Goal: Task Accomplishment & Management: Complete application form

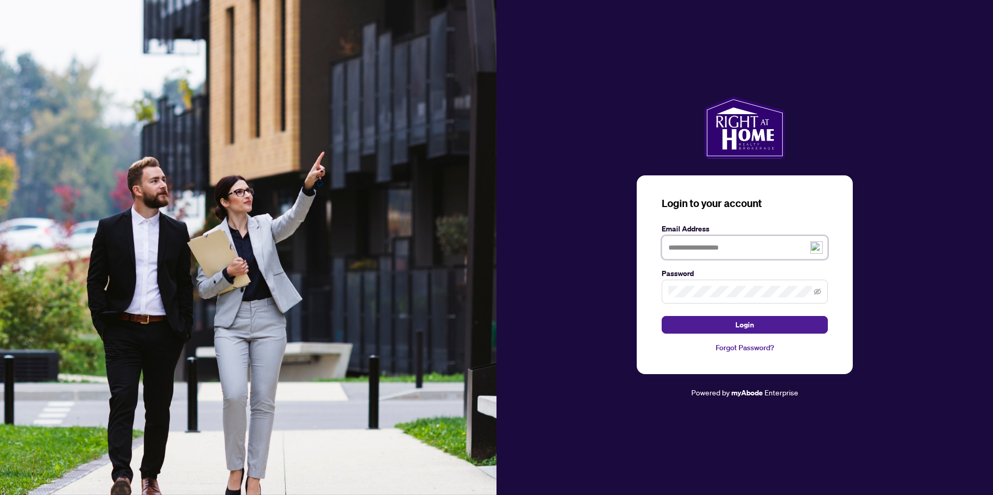
click at [729, 249] on input "text" at bounding box center [745, 248] width 166 height 24
type input "**********"
click at [759, 323] on button "Login" at bounding box center [745, 325] width 166 height 18
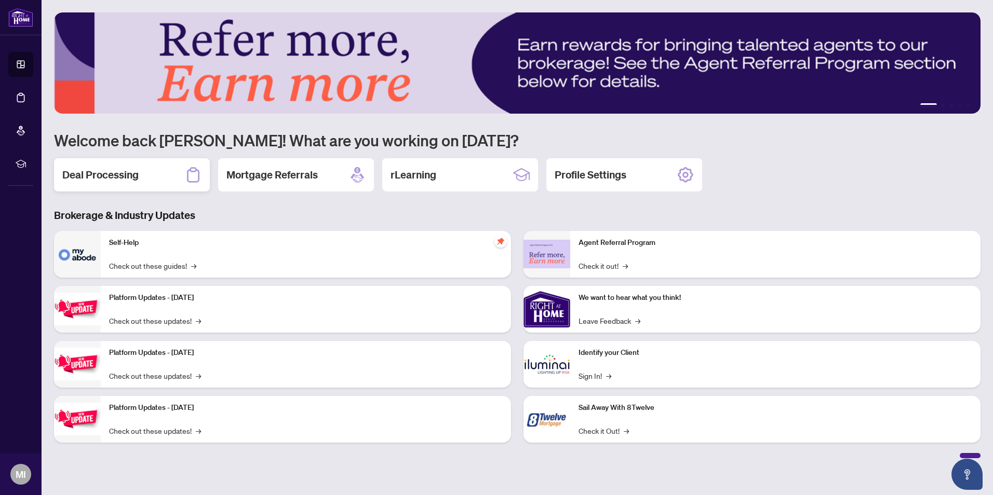
click at [104, 173] on h2 "Deal Processing" at bounding box center [100, 175] width 76 height 15
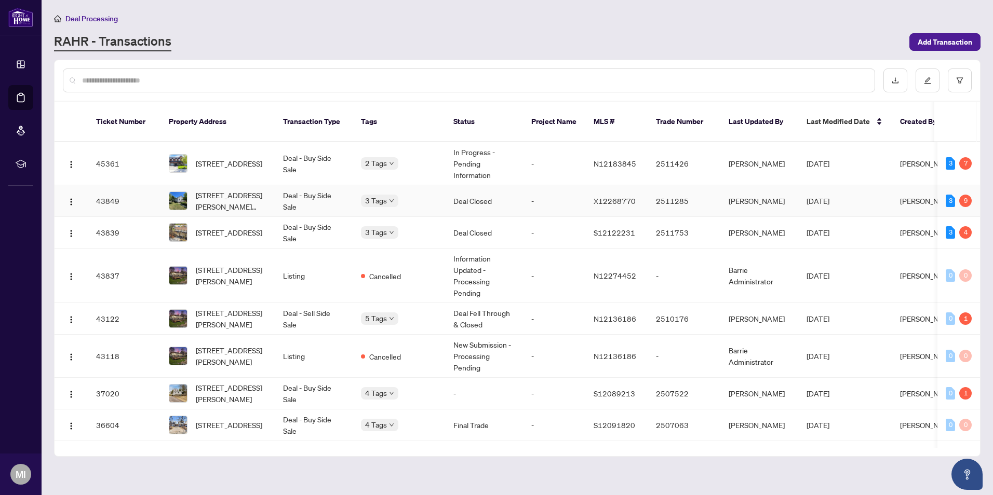
click at [310, 185] on td "Deal - Buy Side Sale" at bounding box center [314, 201] width 78 height 32
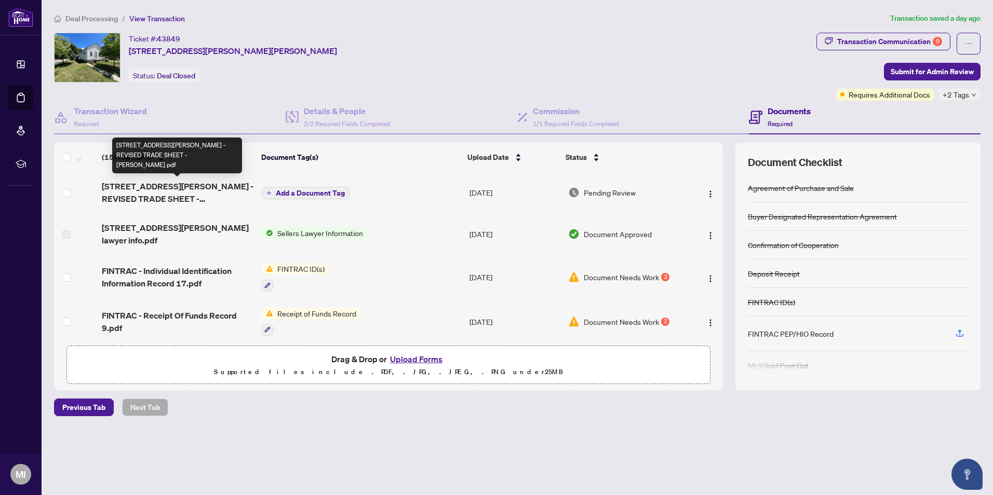
click at [189, 182] on span "[STREET_ADDRESS][PERSON_NAME] - REVISED TRADE SHEET - [PERSON_NAME].pdf" at bounding box center [178, 192] width 152 height 25
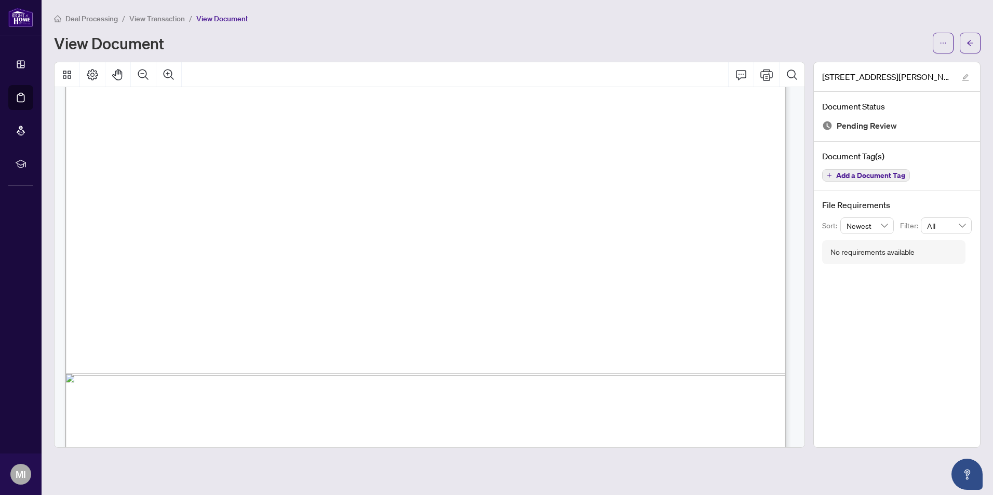
scroll to position [594, 0]
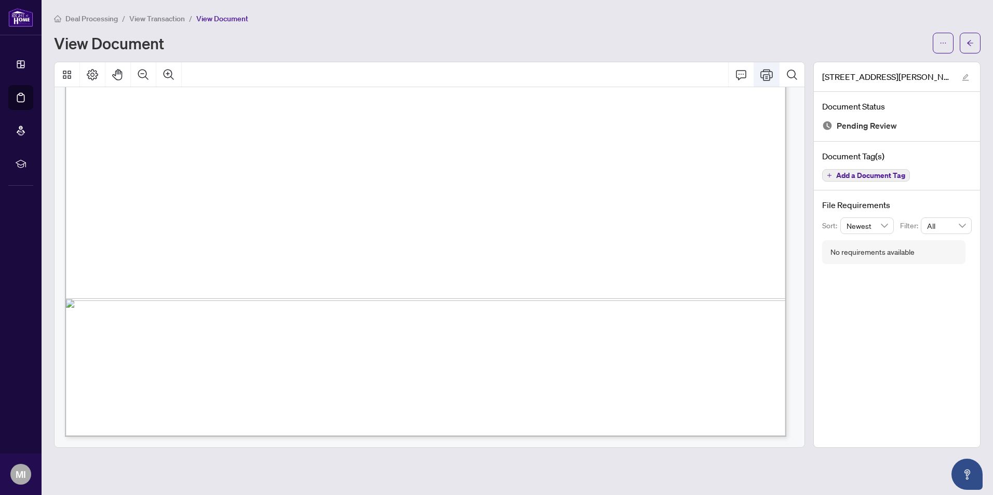
click at [773, 74] on button "Print" at bounding box center [766, 74] width 25 height 25
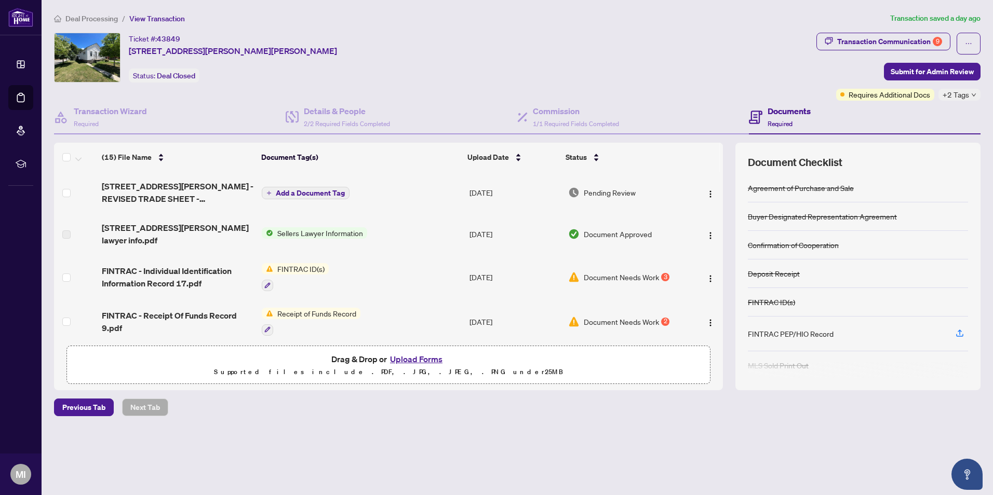
click at [421, 359] on button "Upload Forms" at bounding box center [416, 360] width 59 height 14
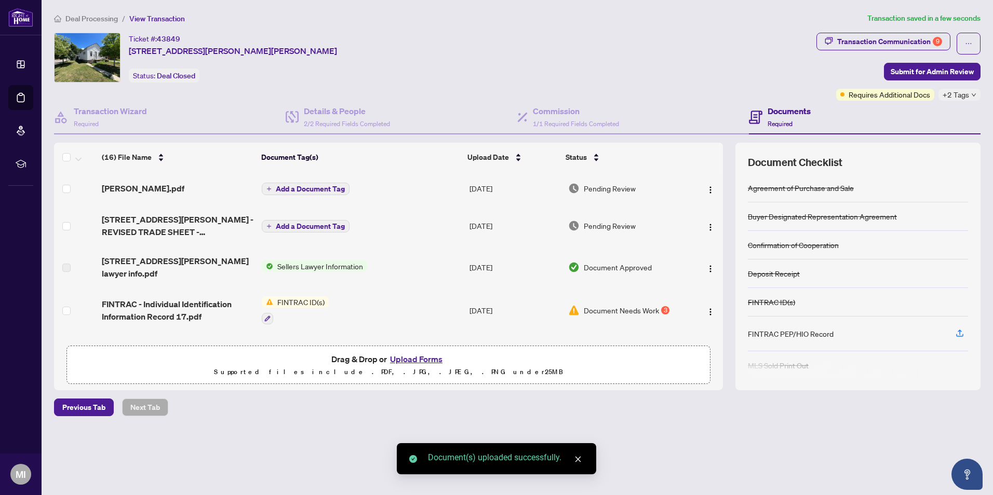
click at [304, 186] on span "Add a Document Tag" at bounding box center [310, 188] width 69 height 7
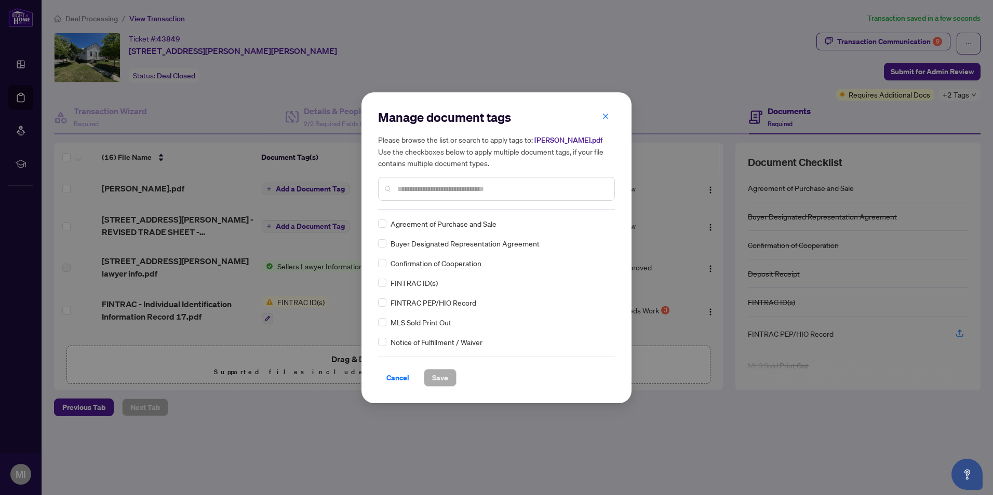
click at [433, 186] on input "text" at bounding box center [501, 188] width 209 height 11
type input "*****"
click at [388, 224] on div "Trade Sheet" at bounding box center [493, 223] width 231 height 11
click at [443, 376] on span "Save" at bounding box center [440, 378] width 16 height 17
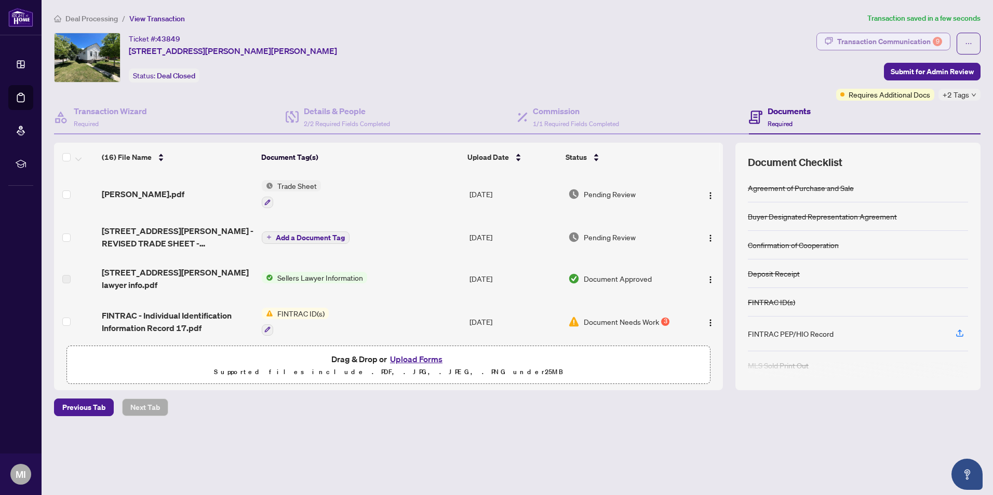
click at [884, 43] on div "Transaction Communication 9" at bounding box center [889, 41] width 105 height 17
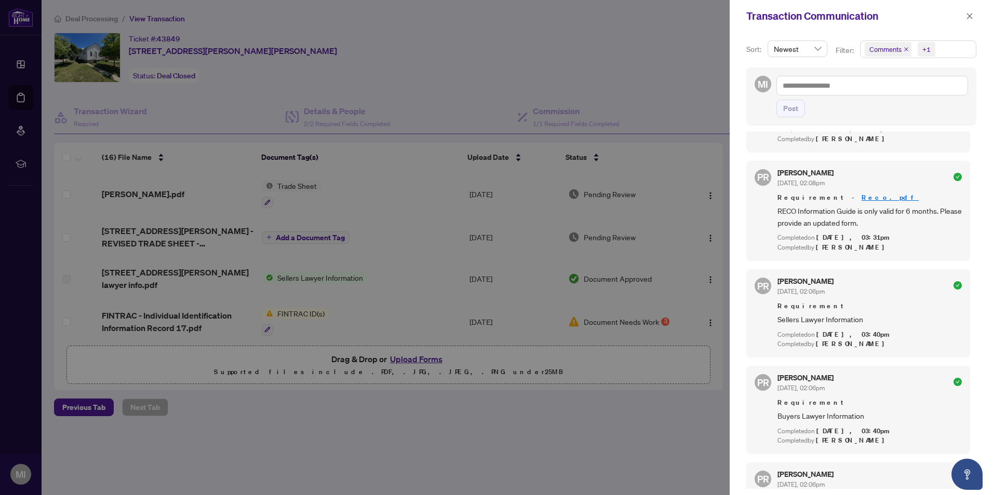
scroll to position [571, 0]
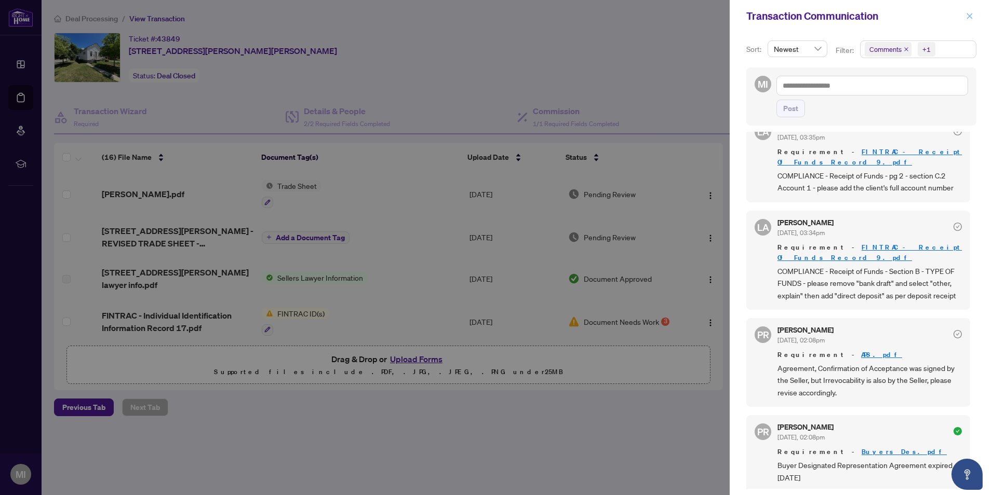
click at [968, 18] on icon "close" at bounding box center [969, 15] width 7 height 7
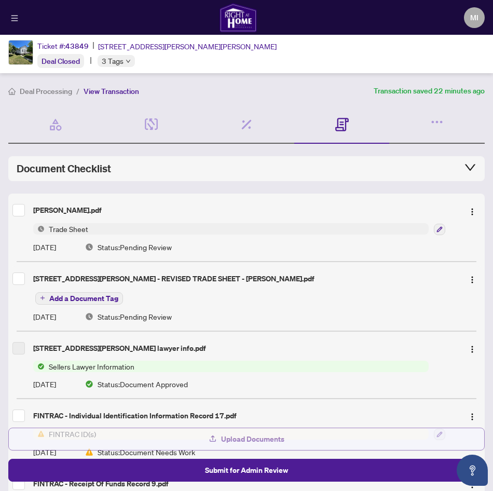
click at [245, 434] on span "Upload Documents" at bounding box center [252, 439] width 63 height 17
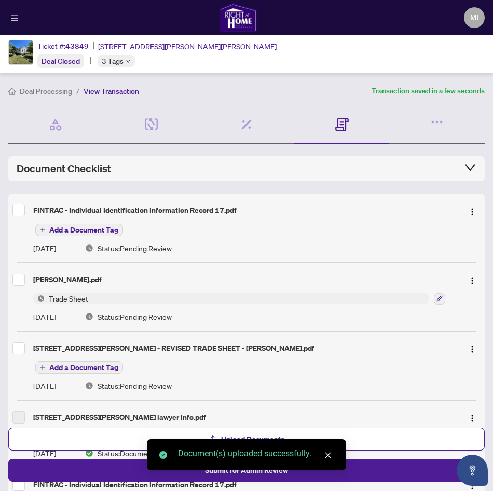
click at [73, 227] on span "Add a Document Tag" at bounding box center [83, 229] width 69 height 7
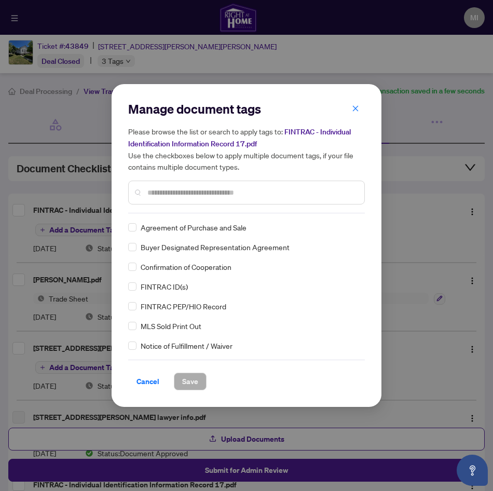
click at [175, 197] on input "text" at bounding box center [252, 192] width 209 height 11
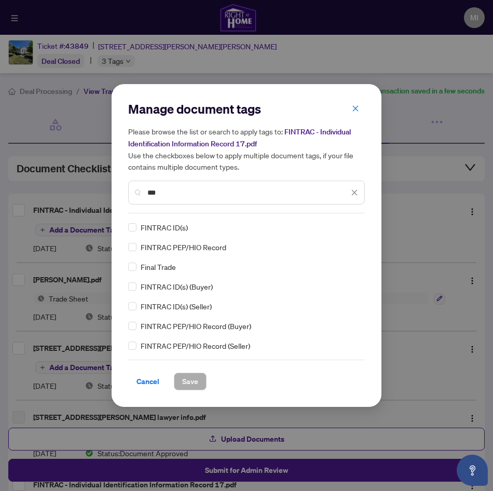
type input "***"
click at [190, 384] on span "Save" at bounding box center [190, 381] width 16 height 17
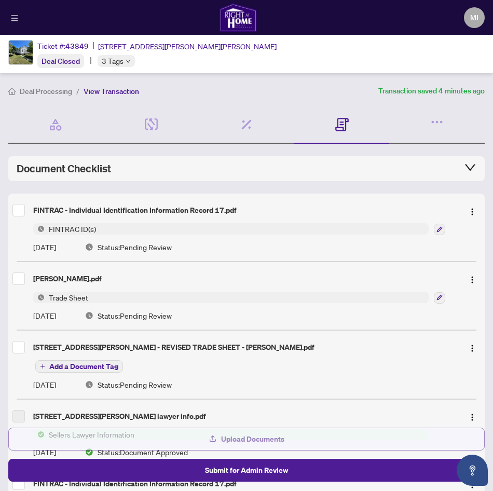
click at [245, 443] on span "Upload Documents" at bounding box center [252, 439] width 63 height 17
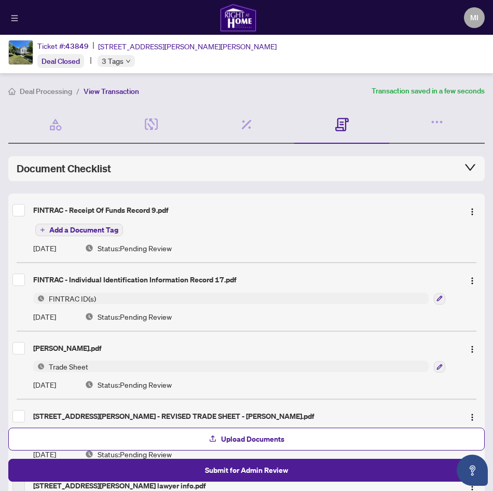
click at [81, 229] on span "Add a Document Tag" at bounding box center [83, 229] width 69 height 7
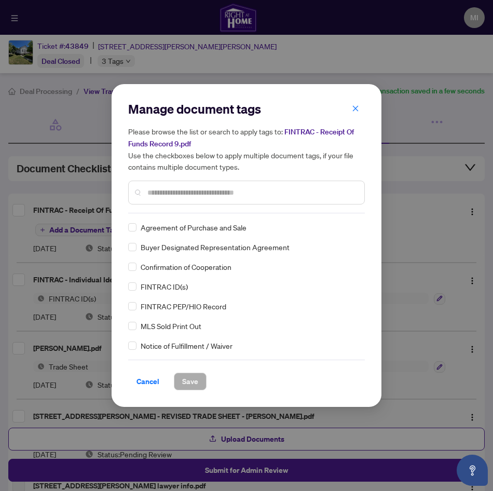
click at [172, 194] on input "text" at bounding box center [252, 192] width 209 height 11
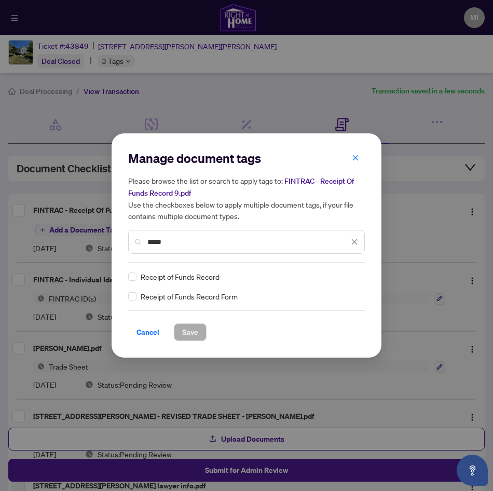
type input "*****"
click at [201, 332] on button "Save" at bounding box center [190, 333] width 33 height 18
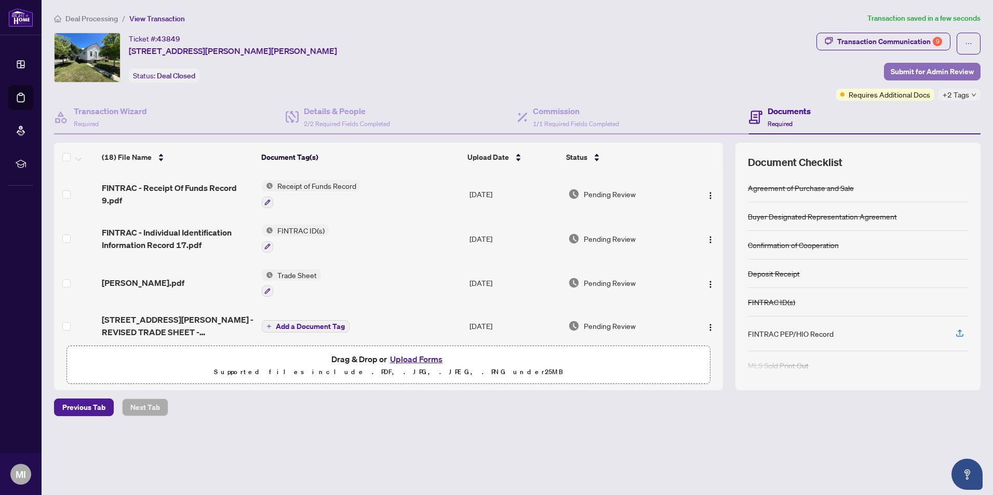
click at [919, 74] on span "Submit for Admin Review" at bounding box center [932, 71] width 83 height 17
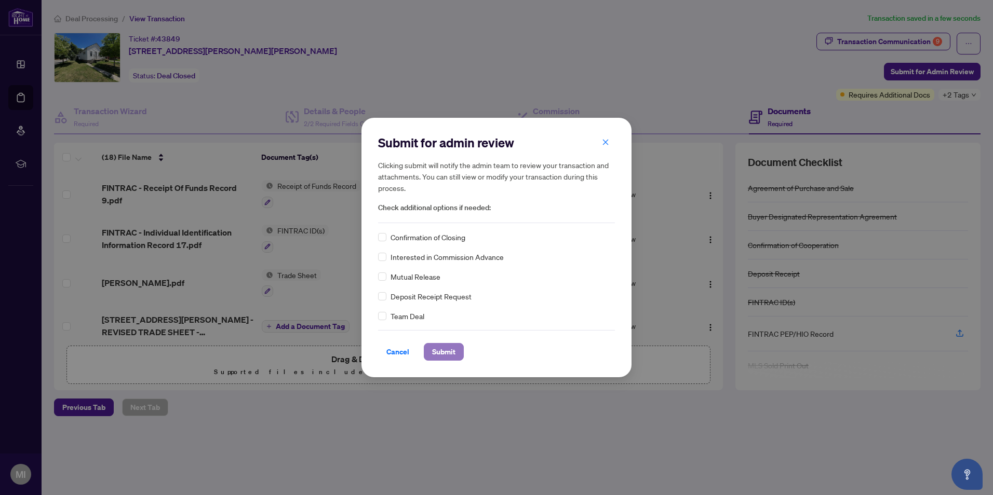
click at [439, 354] on span "Submit" at bounding box center [443, 352] width 23 height 17
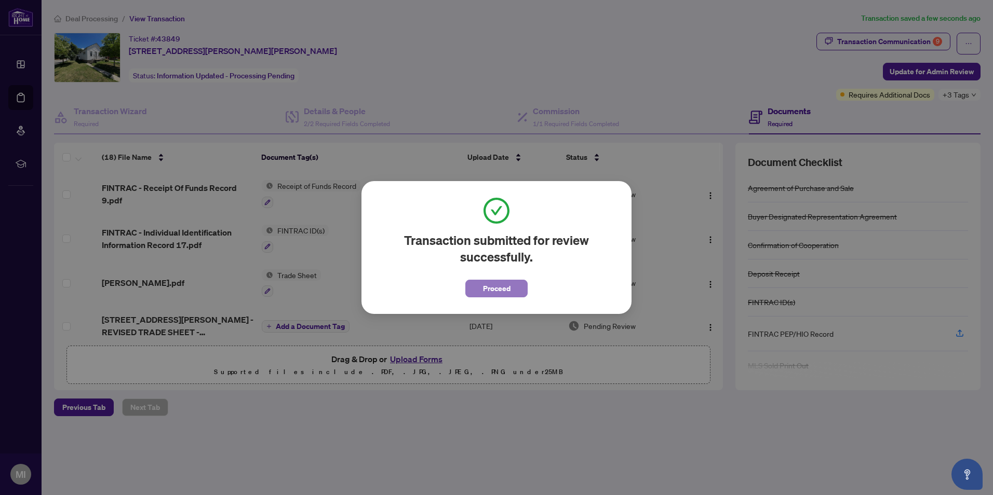
click at [504, 294] on span "Proceed" at bounding box center [497, 288] width 28 height 17
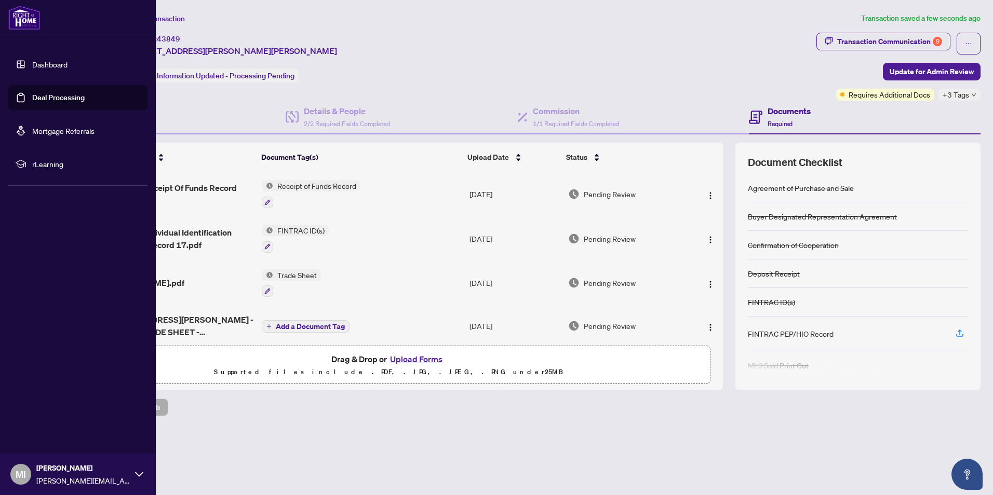
click at [40, 65] on link "Dashboard" at bounding box center [49, 64] width 35 height 9
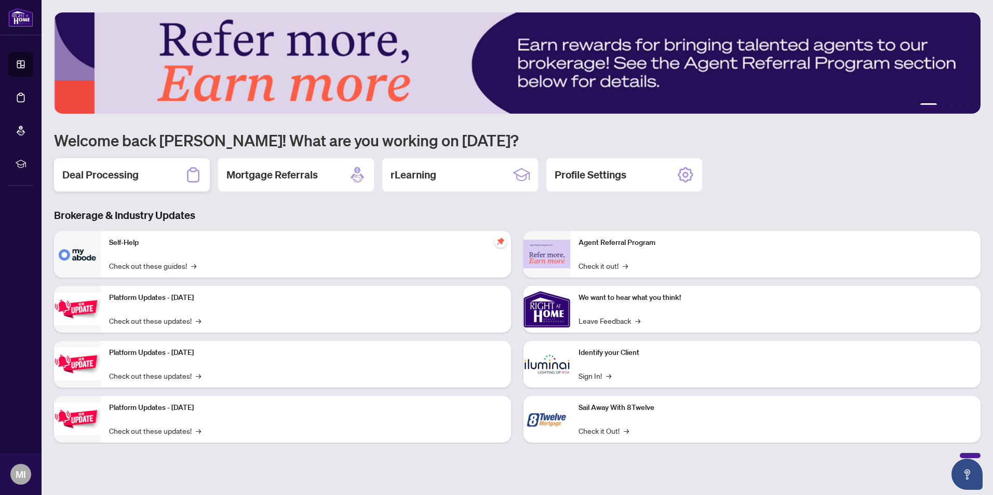
click at [106, 177] on h2 "Deal Processing" at bounding box center [100, 175] width 76 height 15
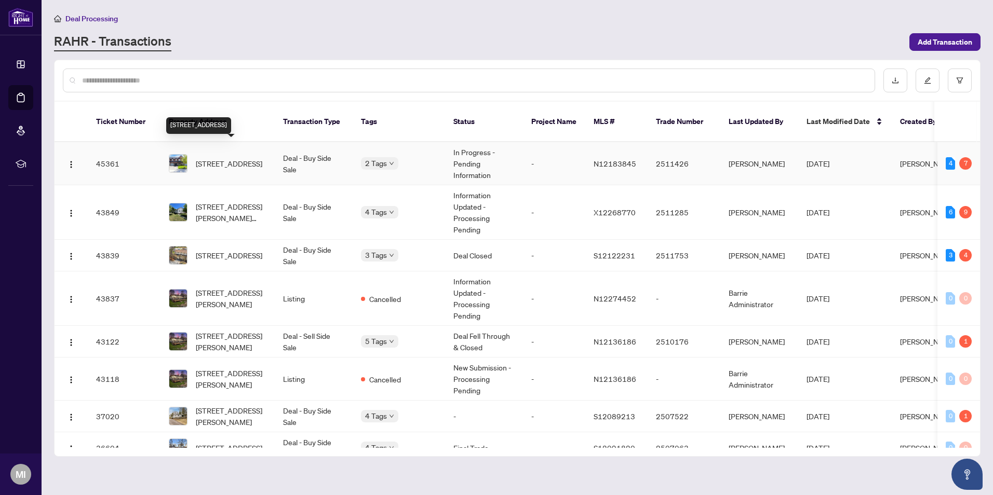
click at [210, 158] on span "[STREET_ADDRESS]" at bounding box center [229, 163] width 66 height 11
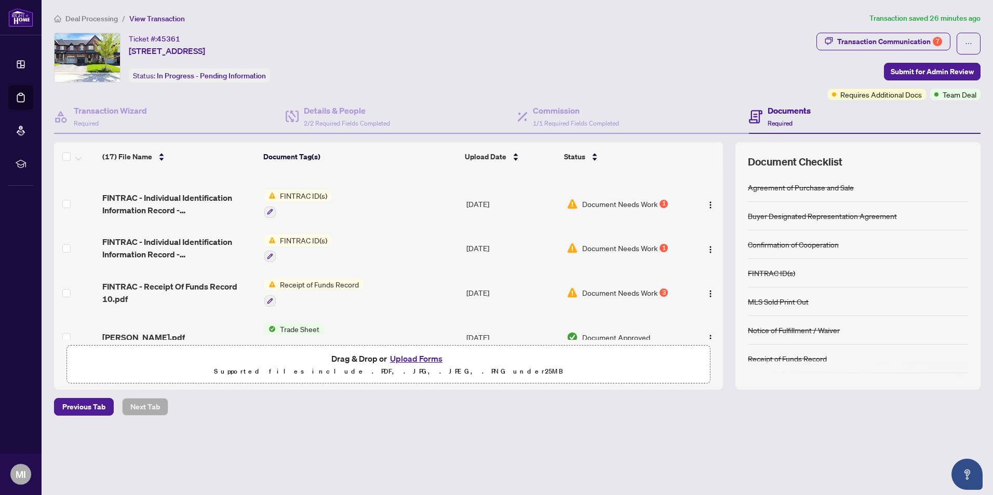
scroll to position [208, 0]
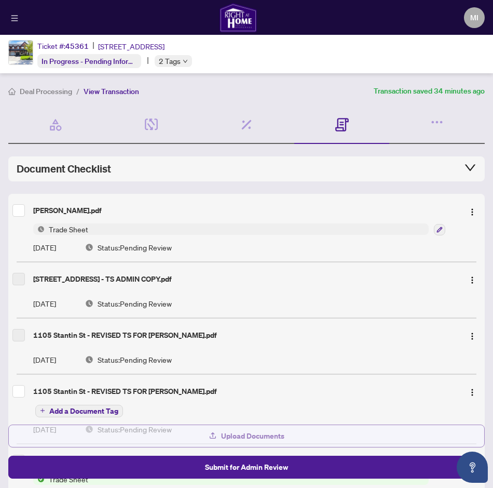
click at [263, 436] on span "Upload Documents" at bounding box center [252, 435] width 63 height 17
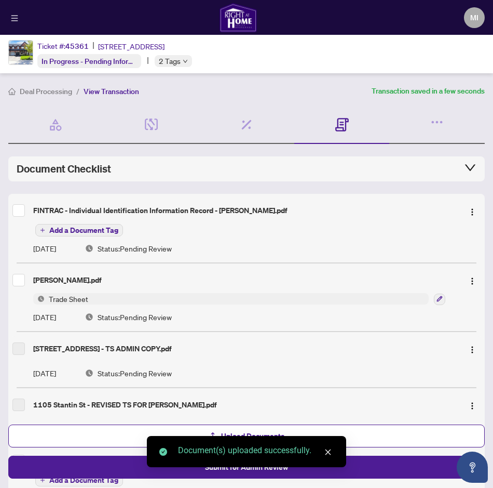
click at [80, 232] on span "Add a Document Tag" at bounding box center [83, 229] width 69 height 7
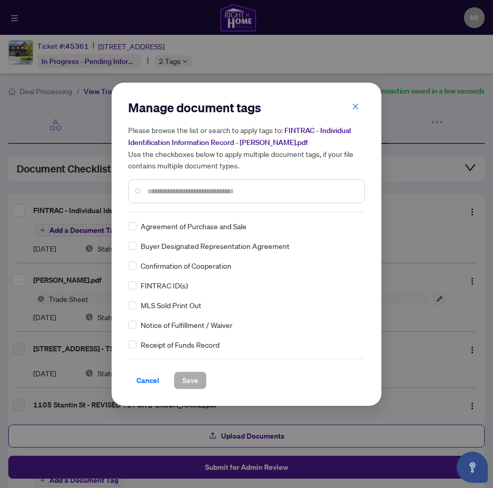
click at [148, 187] on input "text" at bounding box center [252, 190] width 209 height 11
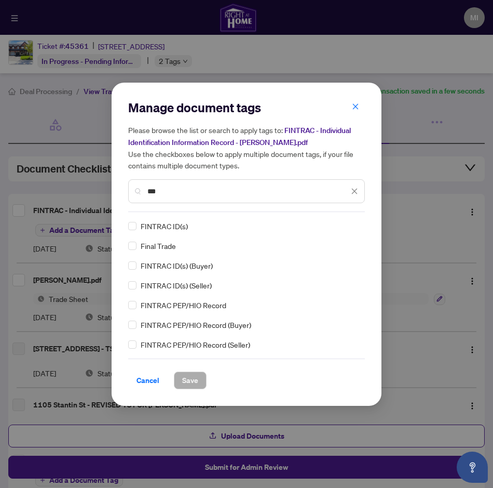
type input "***"
click at [137, 224] on div "FINTRAC ID(s)" at bounding box center [243, 225] width 231 height 11
click at [194, 384] on span "Save" at bounding box center [190, 380] width 16 height 17
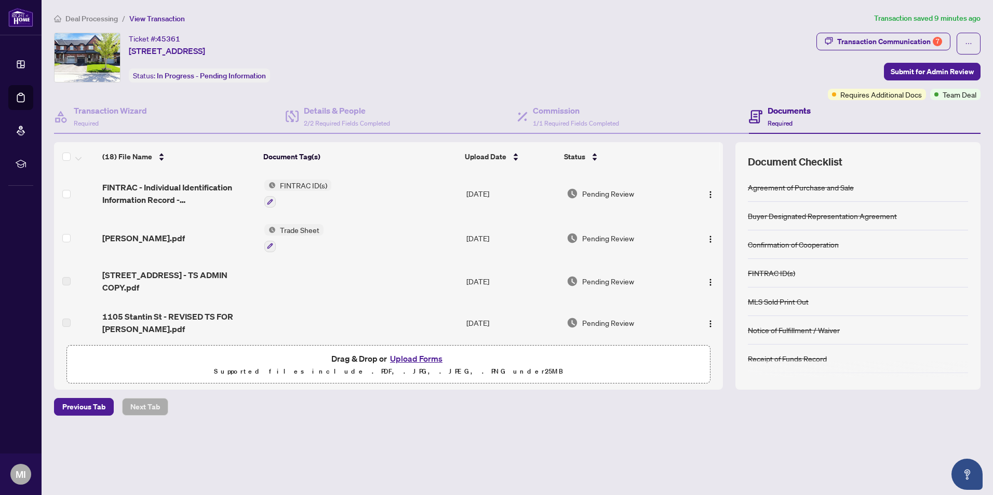
click at [416, 360] on button "Upload Forms" at bounding box center [416, 359] width 59 height 14
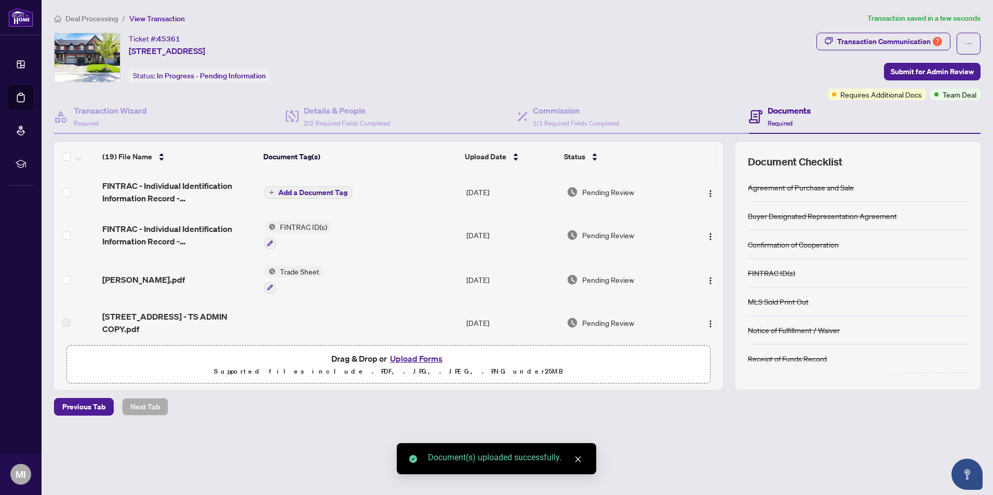
click at [310, 192] on span "Add a Document Tag" at bounding box center [312, 192] width 69 height 7
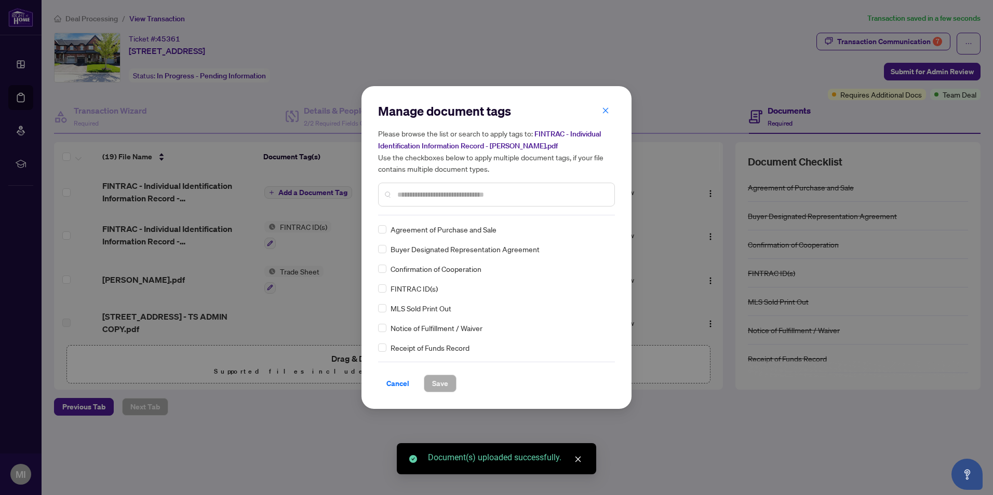
click at [412, 195] on input "text" at bounding box center [501, 194] width 209 height 11
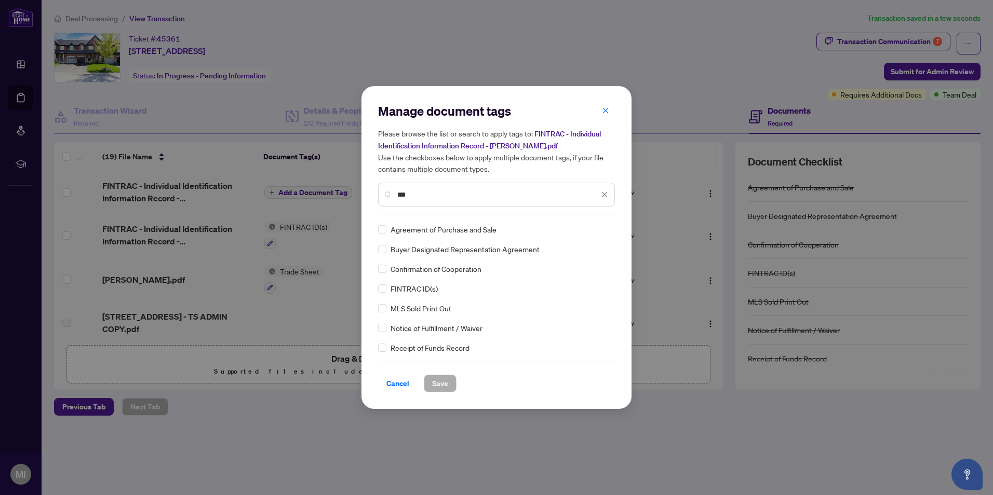
type input "***"
click at [437, 385] on span "Save" at bounding box center [440, 384] width 16 height 17
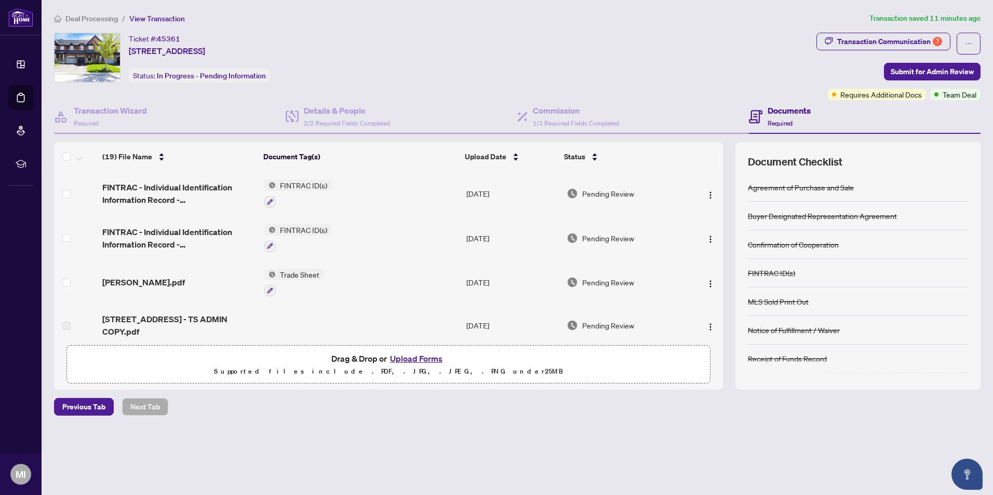
click at [398, 359] on button "Upload Forms" at bounding box center [416, 359] width 59 height 14
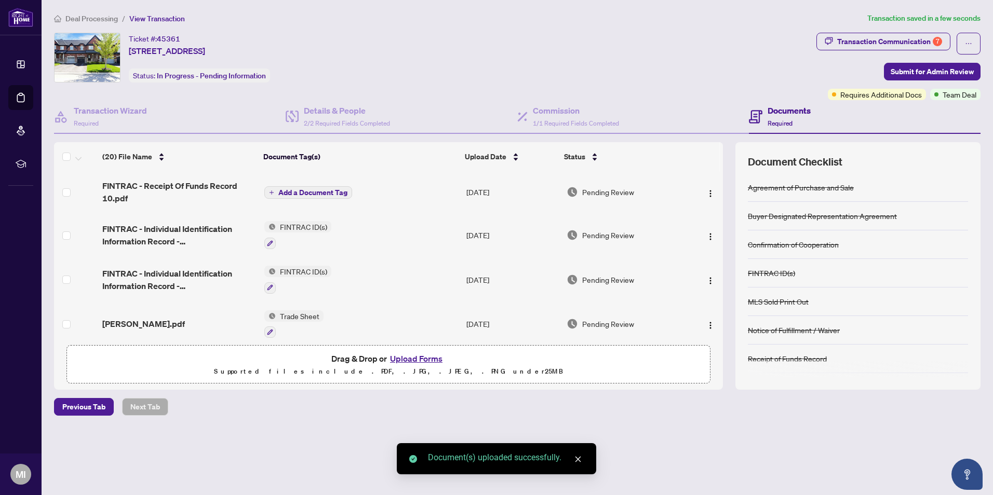
click at [297, 192] on span "Add a Document Tag" at bounding box center [312, 192] width 69 height 7
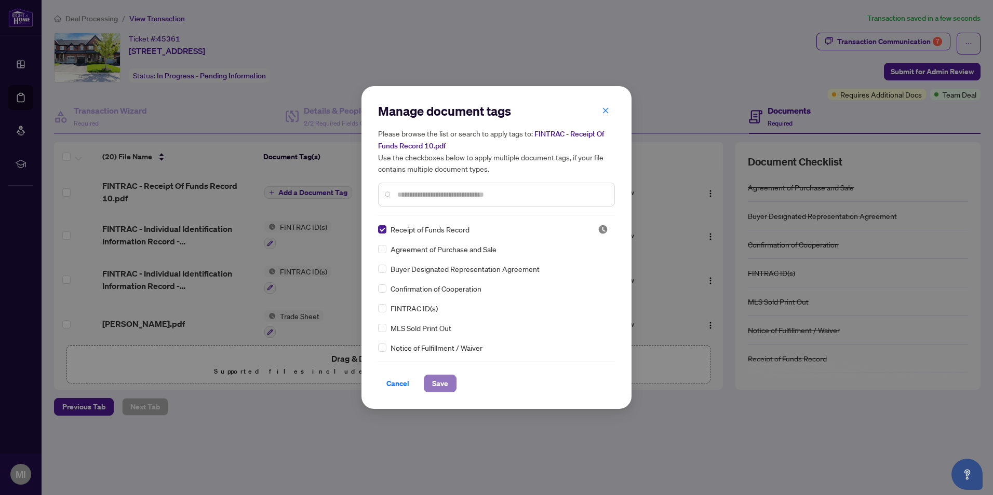
click at [444, 388] on span "Save" at bounding box center [440, 384] width 16 height 17
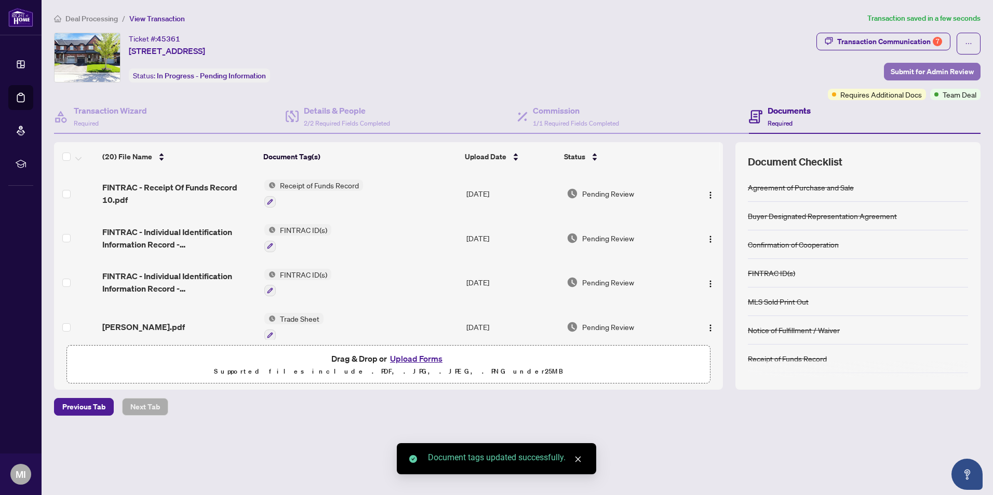
click at [921, 73] on span "Submit for Admin Review" at bounding box center [932, 71] width 83 height 17
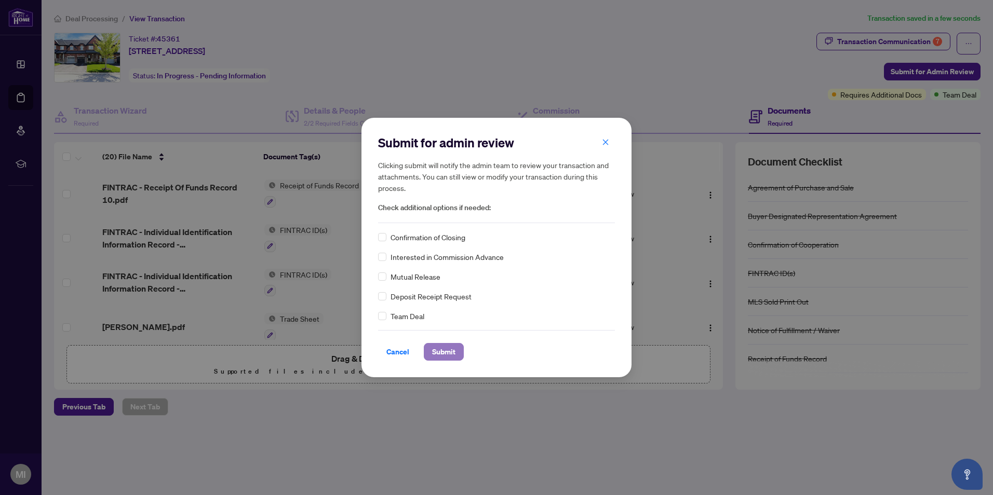
click at [437, 350] on span "Submit" at bounding box center [443, 352] width 23 height 17
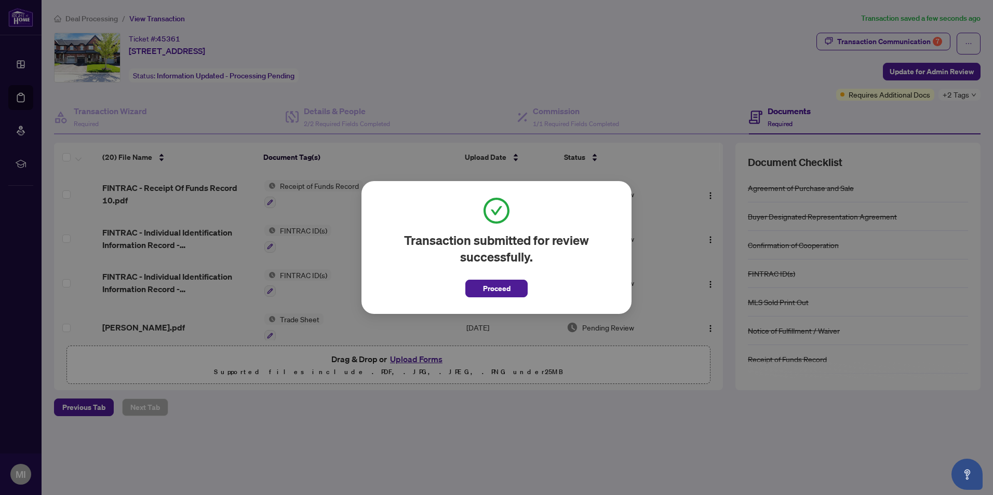
drag, startPoint x: 507, startPoint y: 287, endPoint x: 516, endPoint y: 273, distance: 17.0
click at [508, 286] on span "Proceed" at bounding box center [497, 288] width 28 height 17
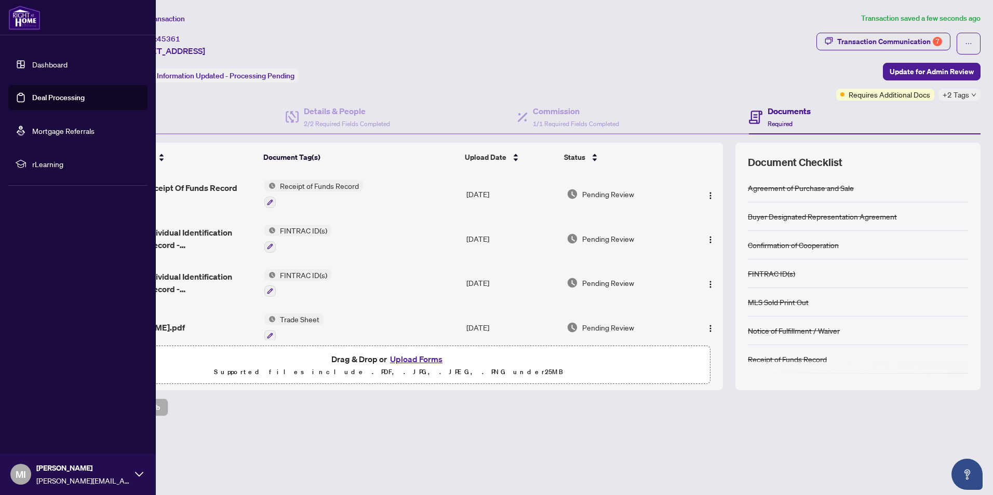
click at [50, 65] on link "Dashboard" at bounding box center [49, 64] width 35 height 9
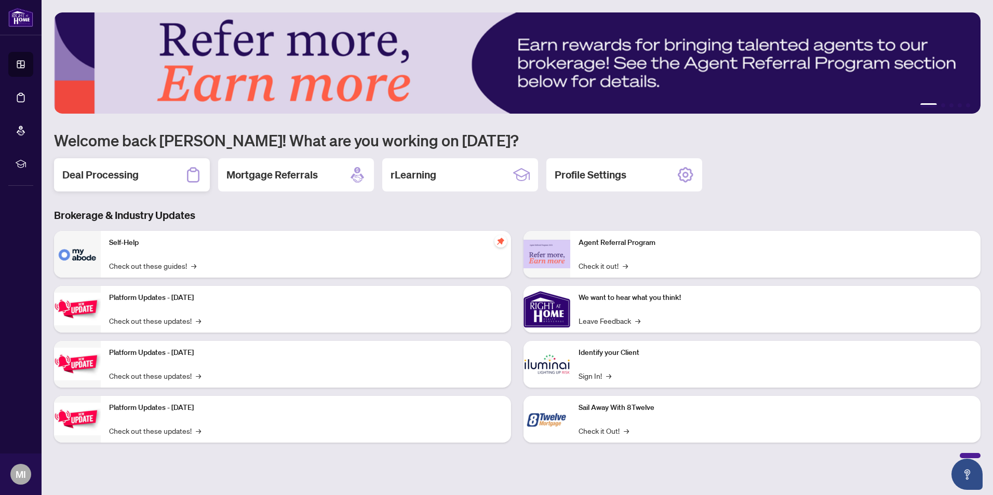
click at [111, 179] on h2 "Deal Processing" at bounding box center [100, 175] width 76 height 15
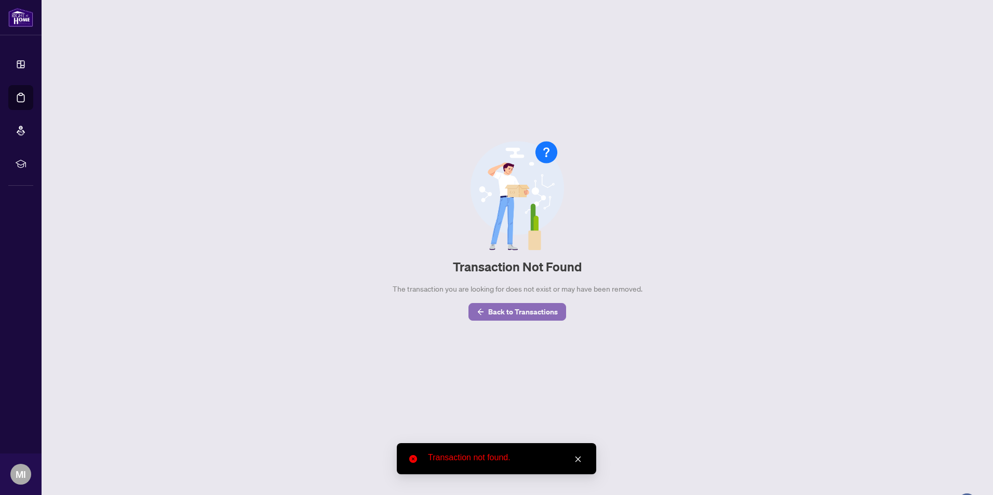
click at [544, 318] on span "Back to Transactions" at bounding box center [523, 312] width 70 height 17
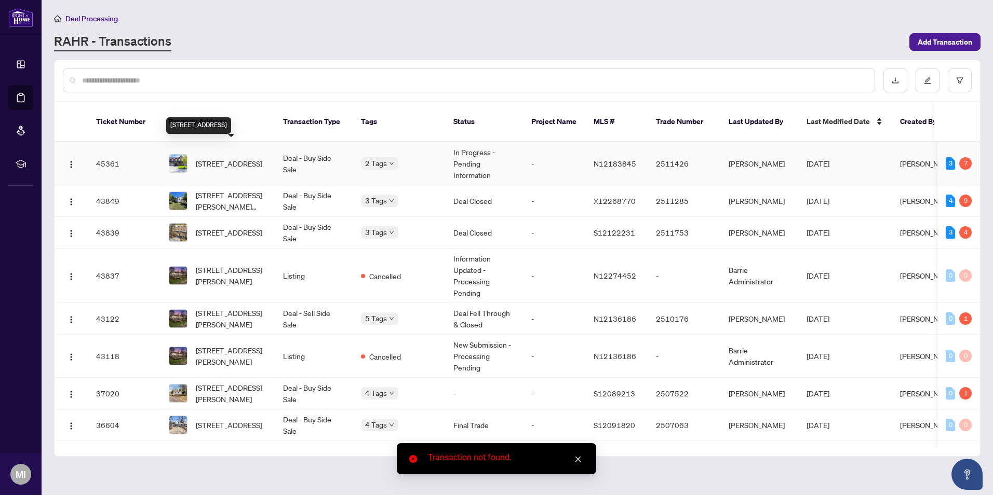
click at [230, 158] on span "[STREET_ADDRESS]" at bounding box center [229, 163] width 66 height 11
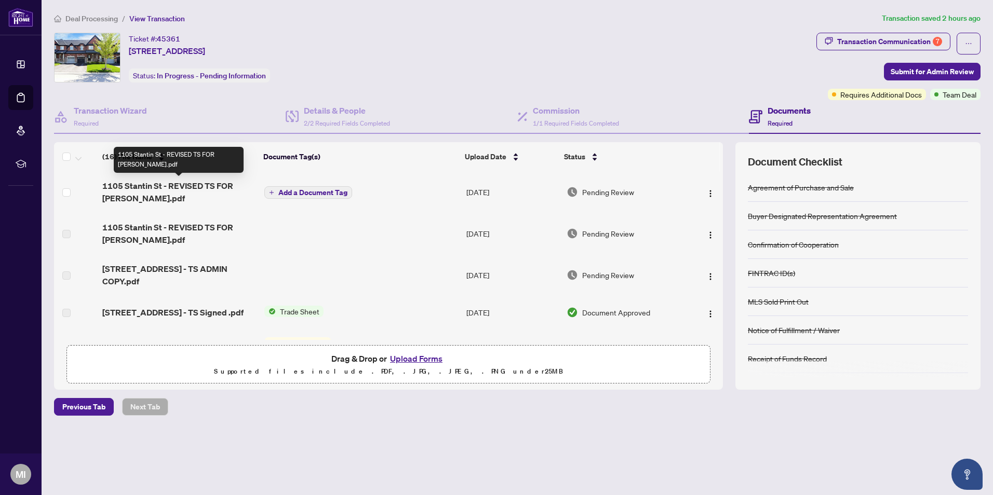
click at [200, 184] on span "1105 Stantin St - REVISED TS FOR [PERSON_NAME].pdf" at bounding box center [179, 192] width 154 height 25
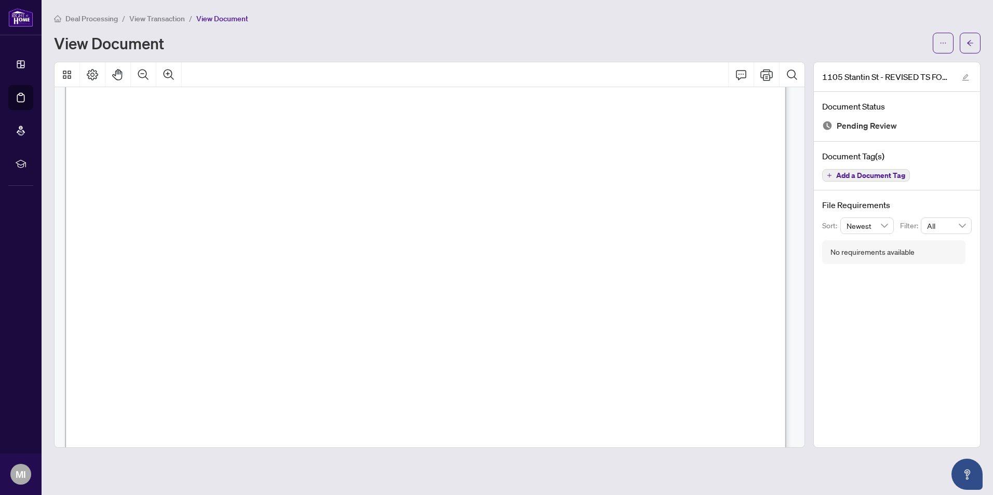
scroll to position [416, 0]
click at [770, 76] on icon "Print" at bounding box center [766, 75] width 12 height 12
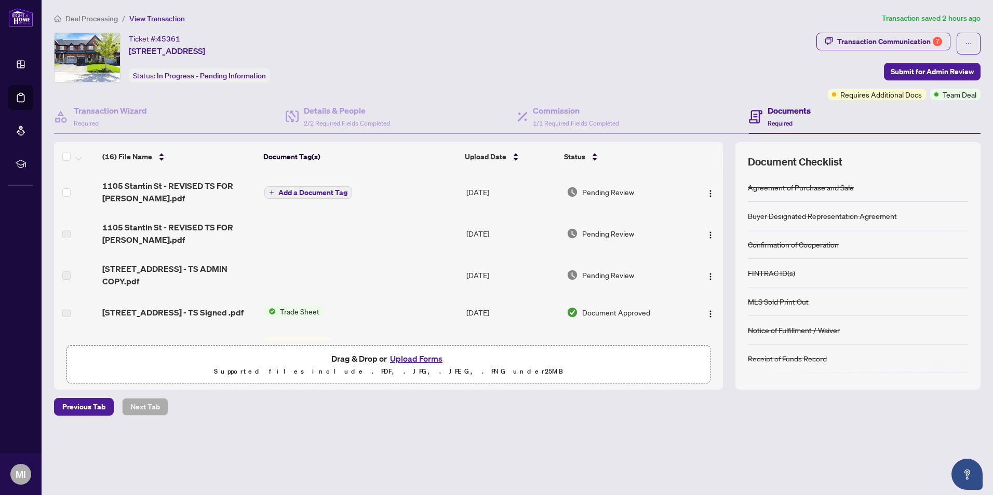
click at [409, 356] on button "Upload Forms" at bounding box center [416, 359] width 59 height 14
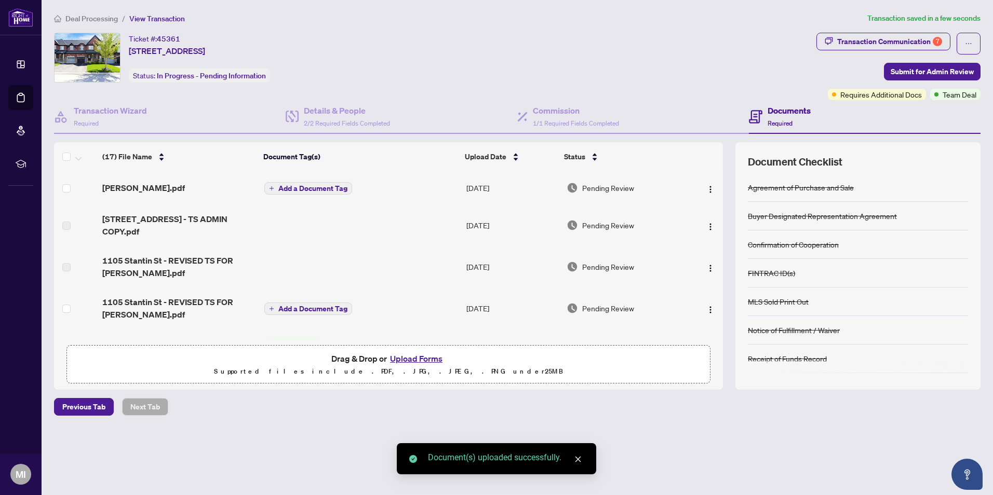
click at [310, 187] on span "Add a Document Tag" at bounding box center [312, 188] width 69 height 7
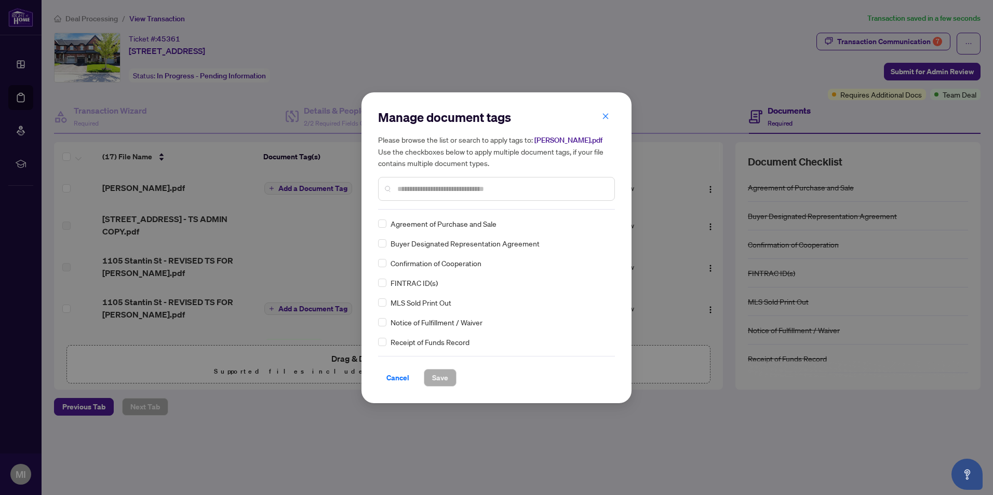
click at [421, 199] on div at bounding box center [496, 189] width 237 height 24
click at [421, 185] on input "text" at bounding box center [501, 188] width 209 height 11
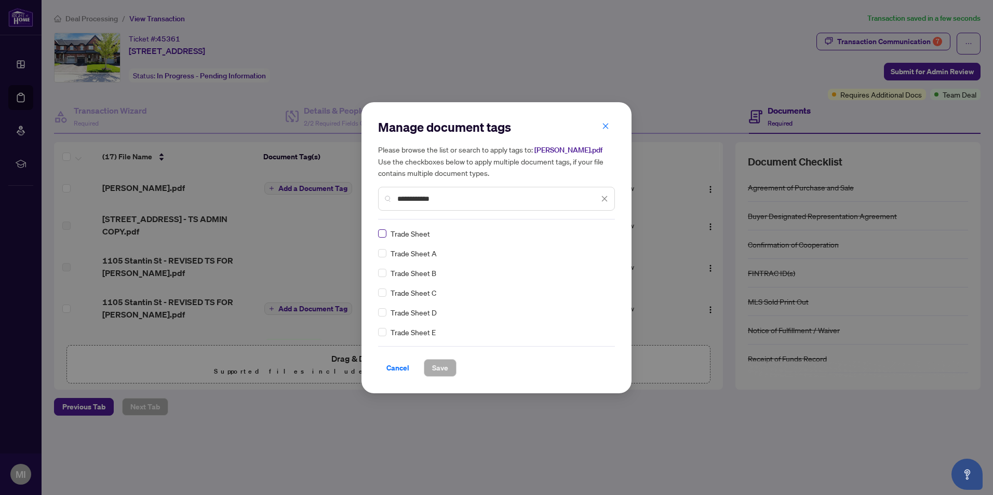
type input "**********"
click at [447, 369] on span "Save" at bounding box center [440, 368] width 16 height 17
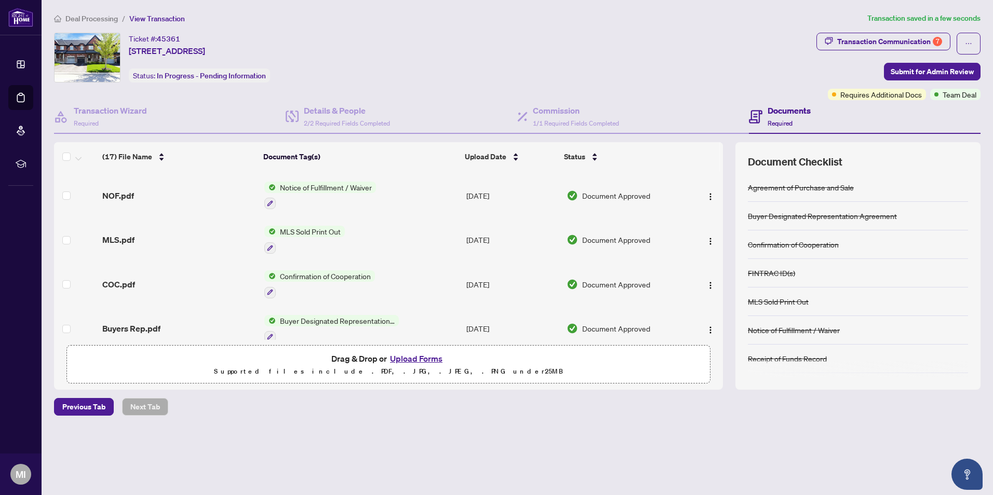
scroll to position [560, 0]
